Goal: Task Accomplishment & Management: Manage account settings

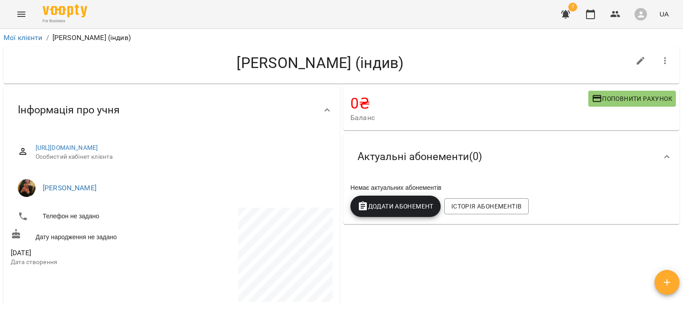
scroll to position [919, 0]
click at [571, 17] on icon "button" at bounding box center [566, 14] width 11 height 11
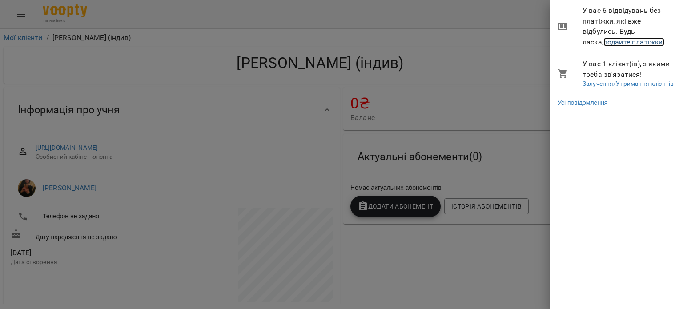
click at [604, 41] on link "додайте платіжки!" at bounding box center [634, 42] width 61 height 8
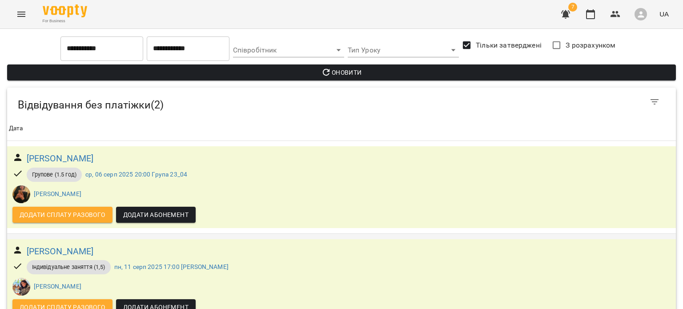
scroll to position [24, 0]
